Goal: Transaction & Acquisition: Purchase product/service

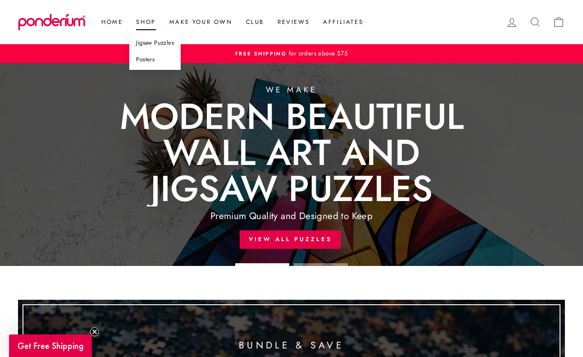
click at [145, 62] on link "Posters" at bounding box center [154, 59] width 51 height 17
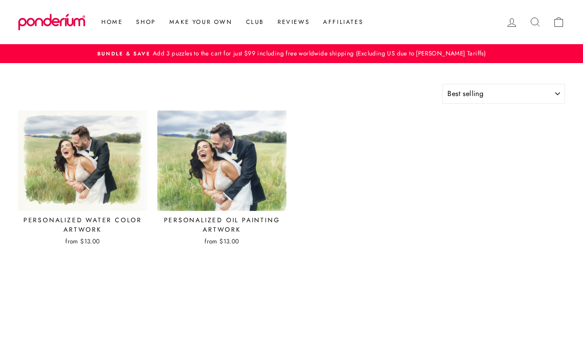
select select "best-selling"
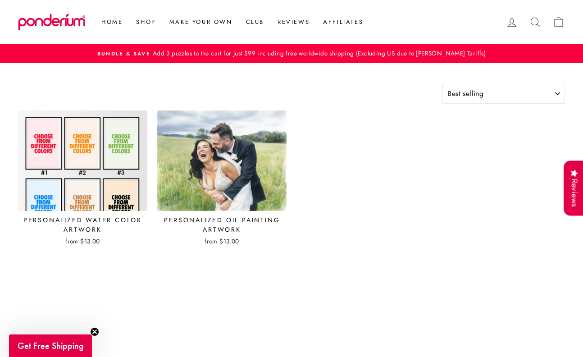
click at [73, 162] on img at bounding box center [83, 160] width 130 height 101
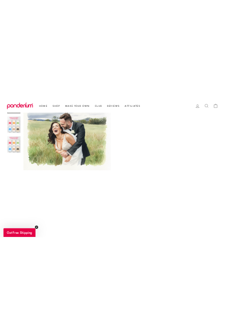
scroll to position [282, 0]
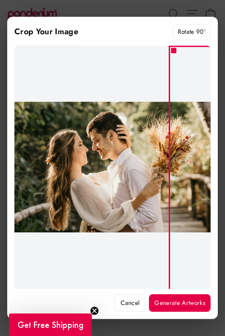
click at [133, 298] on button "Cancel" at bounding box center [130, 303] width 31 height 18
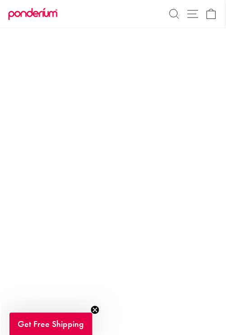
scroll to position [343, 0]
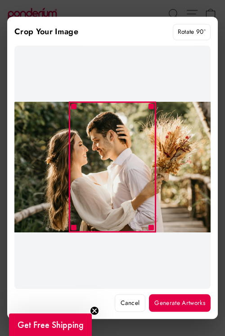
click at [94, 311] on icon "Close teaser" at bounding box center [95, 311] width 4 height 4
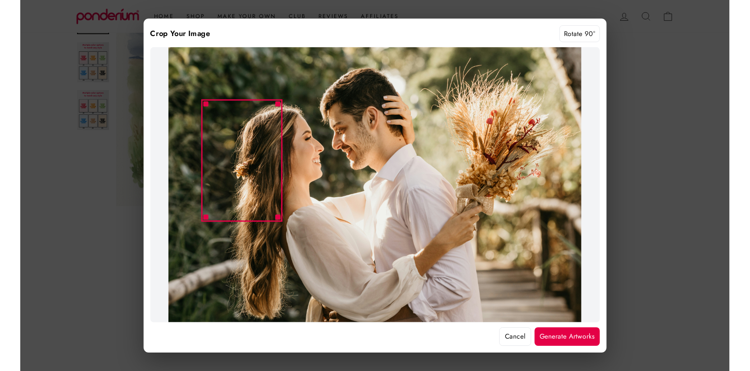
scroll to position [306, 0]
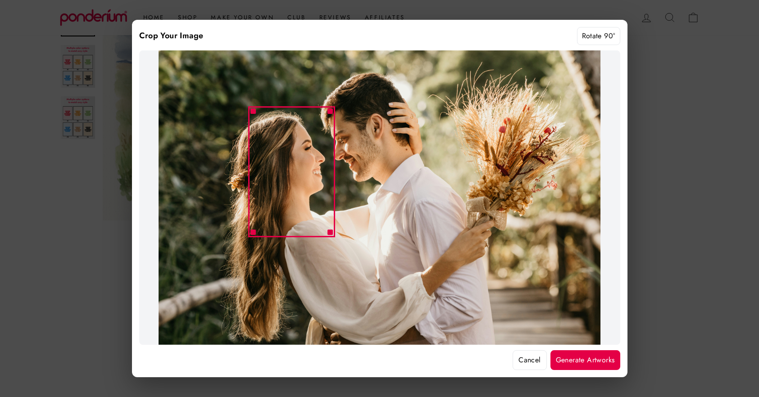
drag, startPoint x: 265, startPoint y: 189, endPoint x: 432, endPoint y: 148, distance: 171.6
click at [432, 148] on div at bounding box center [379, 197] width 481 height 295
drag, startPoint x: 332, startPoint y: 232, endPoint x: 523, endPoint y: 330, distance: 214.6
click at [526, 331] on div at bounding box center [379, 197] width 481 height 295
drag, startPoint x: 330, startPoint y: 230, endPoint x: 515, endPoint y: 373, distance: 234.2
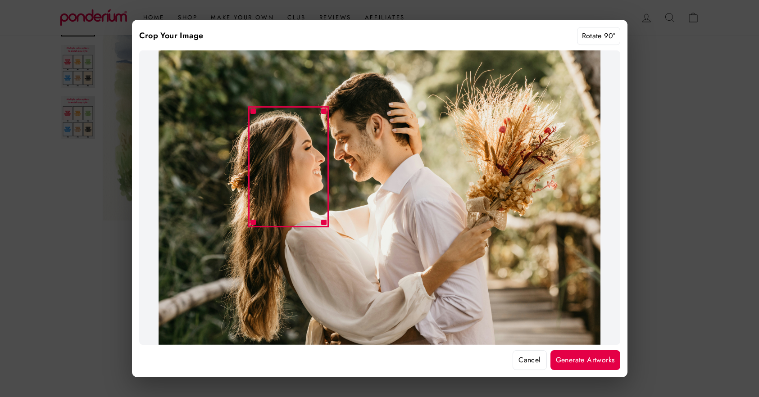
click at [515, 356] on div "Crop Your Image Rotate 90° Cancel Generate Artworks" at bounding box center [380, 199] width 496 height 358
drag, startPoint x: 325, startPoint y: 224, endPoint x: 401, endPoint y: 294, distance: 103.0
click at [401, 294] on div at bounding box center [379, 197] width 481 height 295
click at [528, 356] on div "Crop Your Image Rotate 90° Cancel Generate Artworks" at bounding box center [380, 199] width 496 height 358
click at [527, 356] on button "Cancel" at bounding box center [530, 361] width 34 height 20
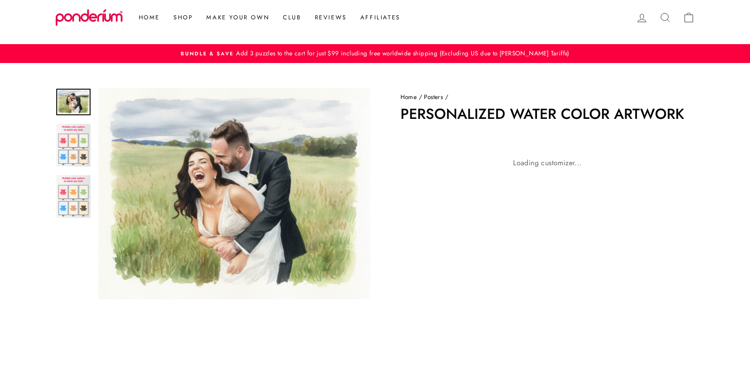
scroll to position [306, 0]
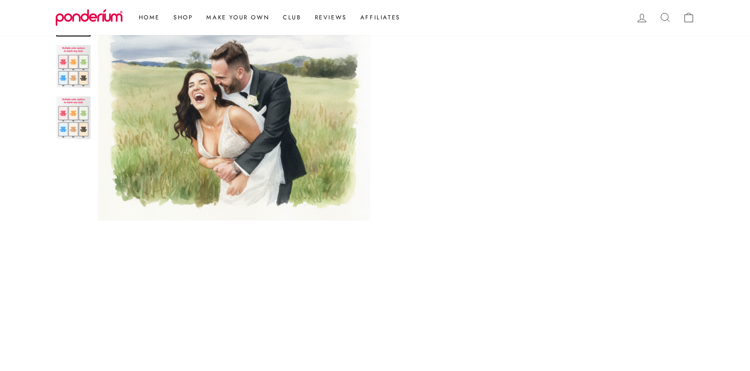
click at [77, 19] on img at bounding box center [89, 17] width 68 height 17
